Goal: Task Accomplishment & Management: Complete application form

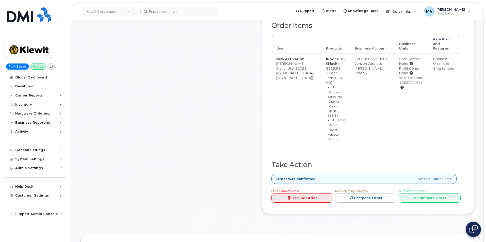
scroll to position [203, 0]
click at [253, 191] on div "All Items are in stock Complete Order" at bounding box center [430, 194] width 62 height 14
click at [253, 197] on link "Complete Order" at bounding box center [430, 196] width 62 height 9
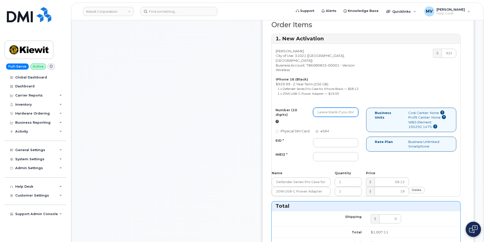
click at [253, 117] on input "Number (10 digits)" at bounding box center [335, 112] width 45 height 9
paste input "[PHONE_NUMBER]"
click at [253, 117] on input "[PHONE_NUMBER]" at bounding box center [335, 112] width 45 height 9
click at [253, 117] on input "480-2677487" at bounding box center [335, 112] width 45 height 9
type input "4802677487"
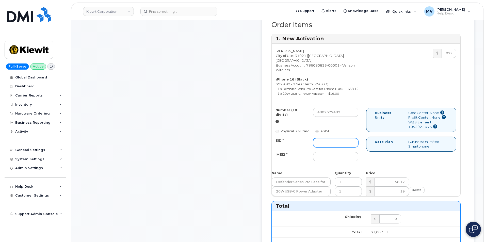
click at [253, 147] on input "EID *" at bounding box center [335, 142] width 45 height 9
paste input "89049032007408885200208141433671"
type input "89049032007408885200208141433671"
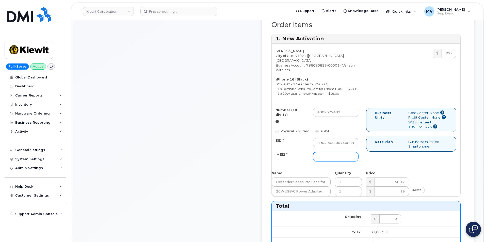
click at [253, 161] on input "IMEI2 *" at bounding box center [335, 156] width 45 height 9
paste input "359696881050480"
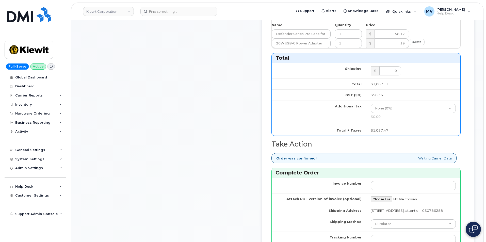
scroll to position [432, 0]
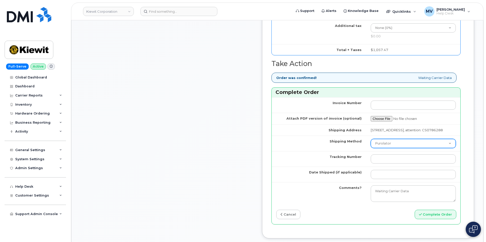
type input "359696881050480"
click at [253, 148] on select "Purolator UPS FedEx Canada Post Courier Other Drop Off Pick Up" at bounding box center [413, 143] width 85 height 9
select select "FedEx"
click at [253, 148] on select "Purolator UPS FedEx Canada Post Courier Other Drop Off Pick Up" at bounding box center [413, 143] width 85 height 9
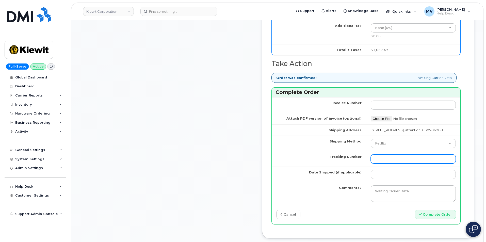
click at [253, 164] on input "Tracking Number" at bounding box center [413, 158] width 85 height 9
paste input "454266927078"
type input "454266927078"
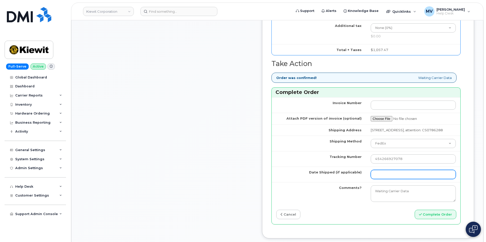
click at [253, 179] on input "Date Shipped (if applicable)" at bounding box center [413, 174] width 85 height 9
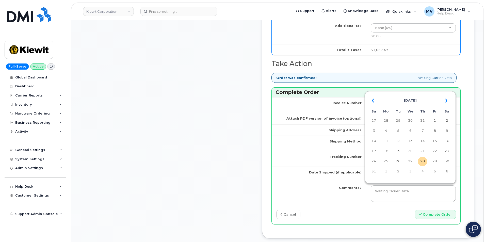
click at [253, 180] on div "« [DATE] » Su Mo Tu We Th Fr Sa 27 28 29 30 31 1 2 3 4 5 6 7 8 9 10 11 12 13 14…" at bounding box center [410, 137] width 88 height 90
click at [253, 162] on td "28" at bounding box center [422, 161] width 9 height 9
type input "[DATE]"
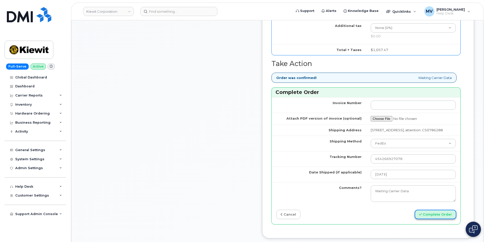
click at [253, 219] on button "Complete Order" at bounding box center [436, 214] width 42 height 9
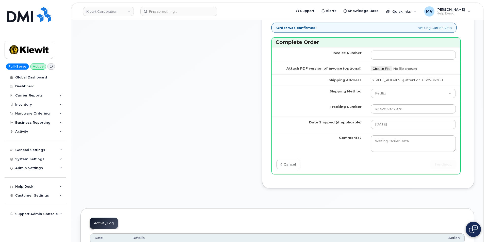
scroll to position [483, 0]
